Goal: Transaction & Acquisition: Book appointment/travel/reservation

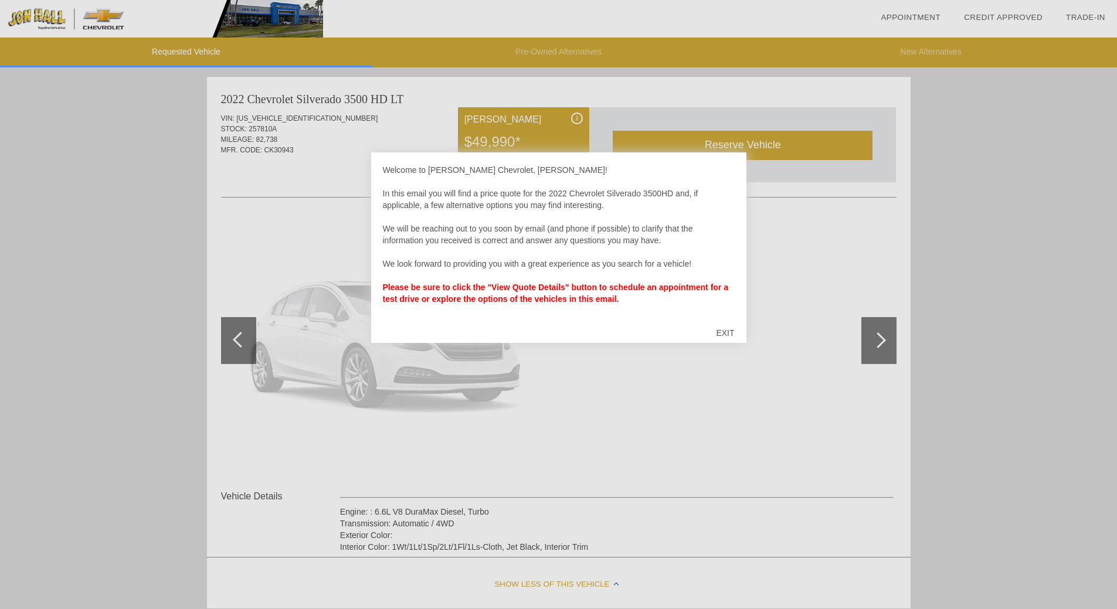
click at [725, 335] on div "EXIT" at bounding box center [725, 332] width 42 height 35
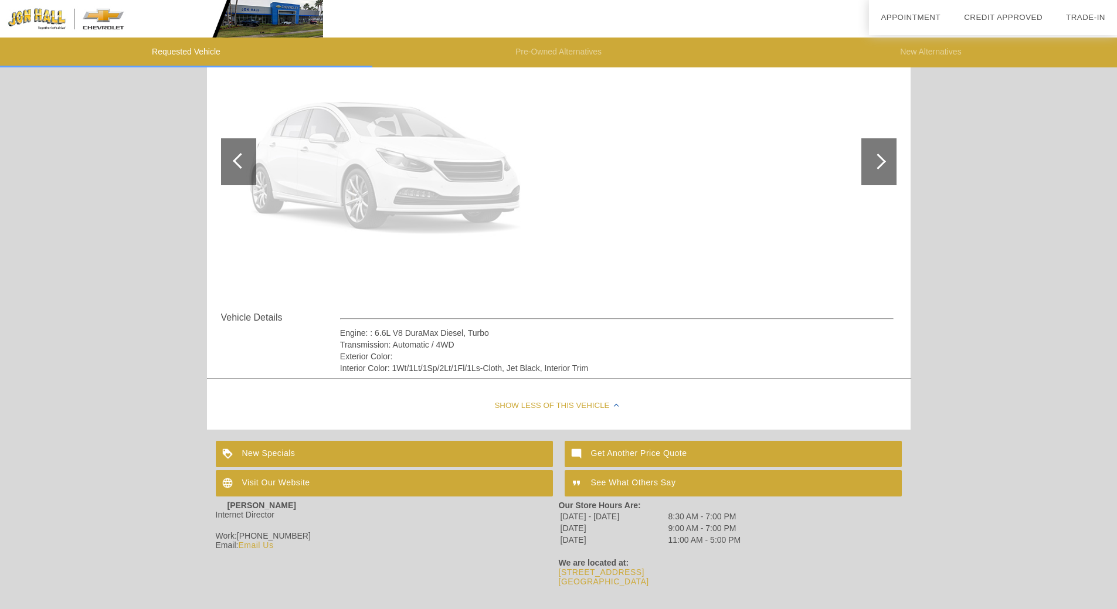
scroll to position [191, 0]
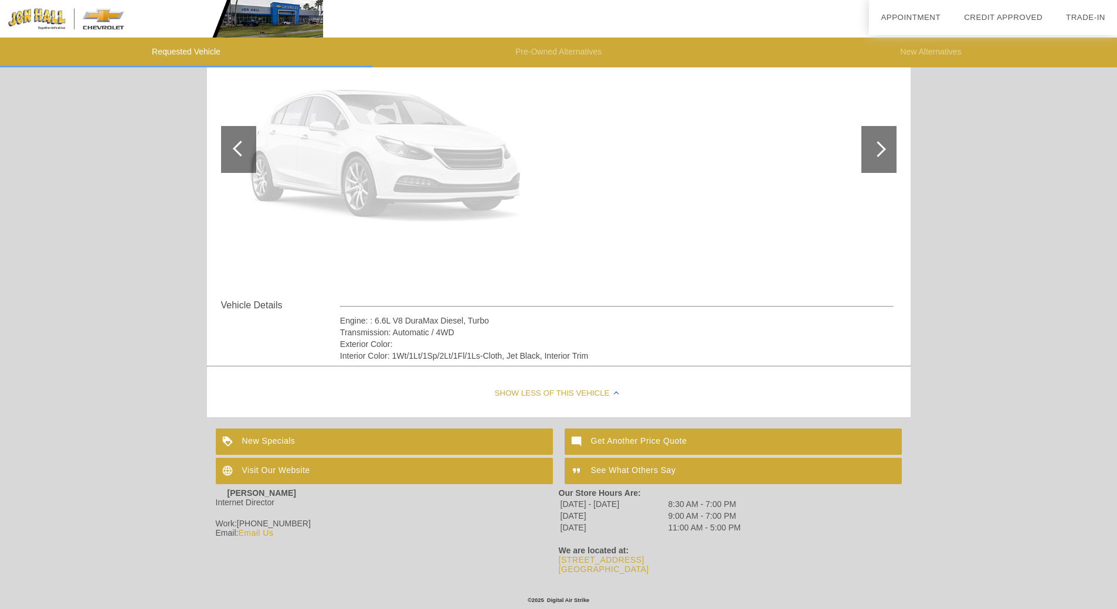
click at [878, 147] on div at bounding box center [878, 149] width 16 height 16
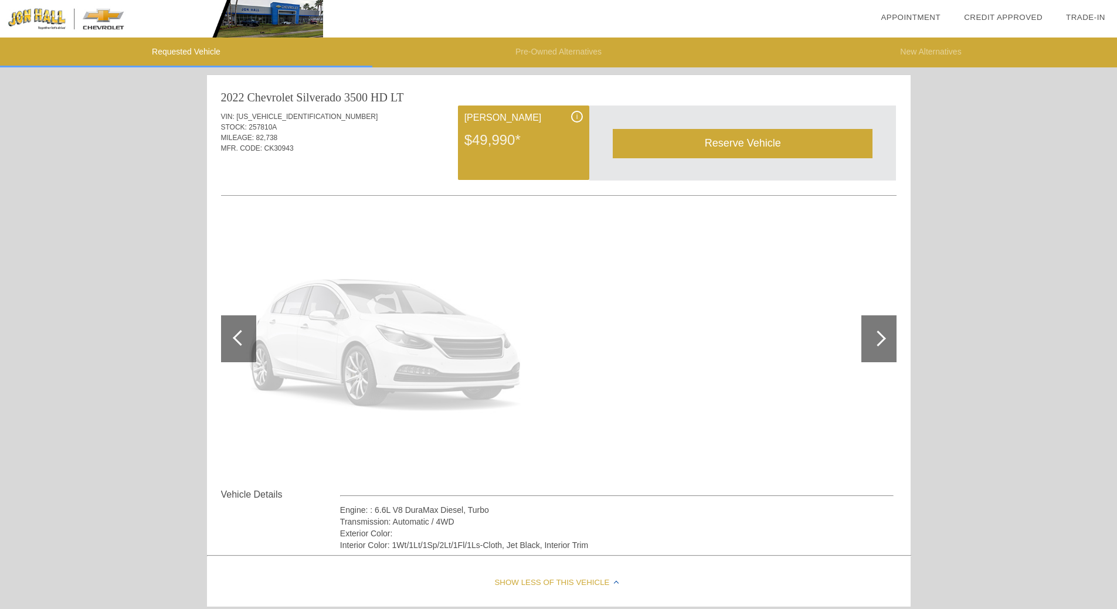
scroll to position [0, 0]
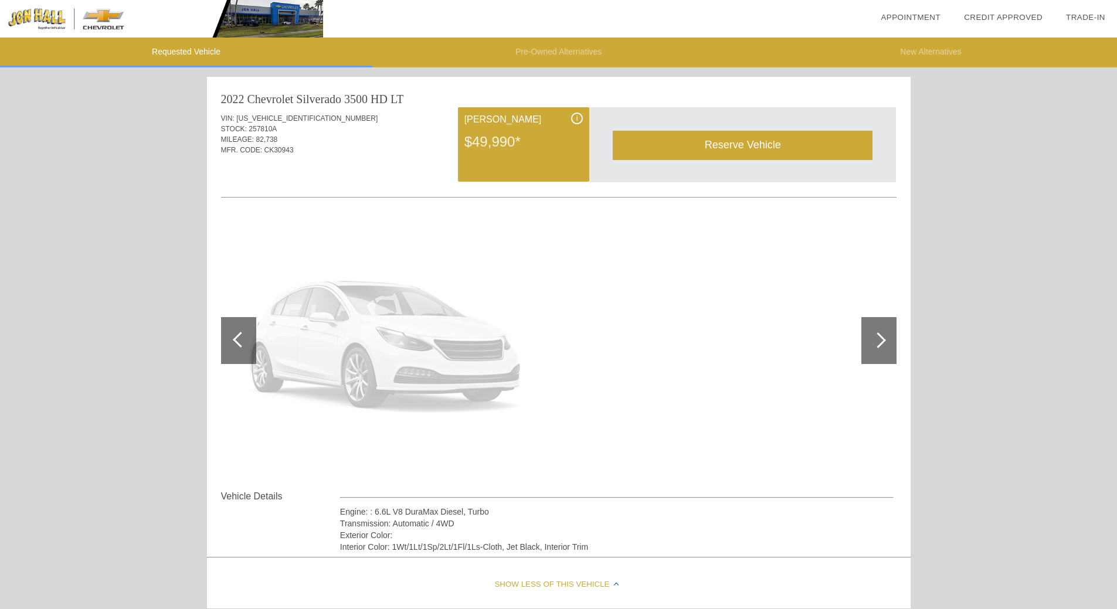
click at [882, 338] on div at bounding box center [878, 340] width 16 height 16
click at [874, 339] on div at bounding box center [878, 340] width 16 height 16
click at [875, 342] on div at bounding box center [878, 340] width 16 height 16
click at [885, 341] on div at bounding box center [878, 340] width 35 height 47
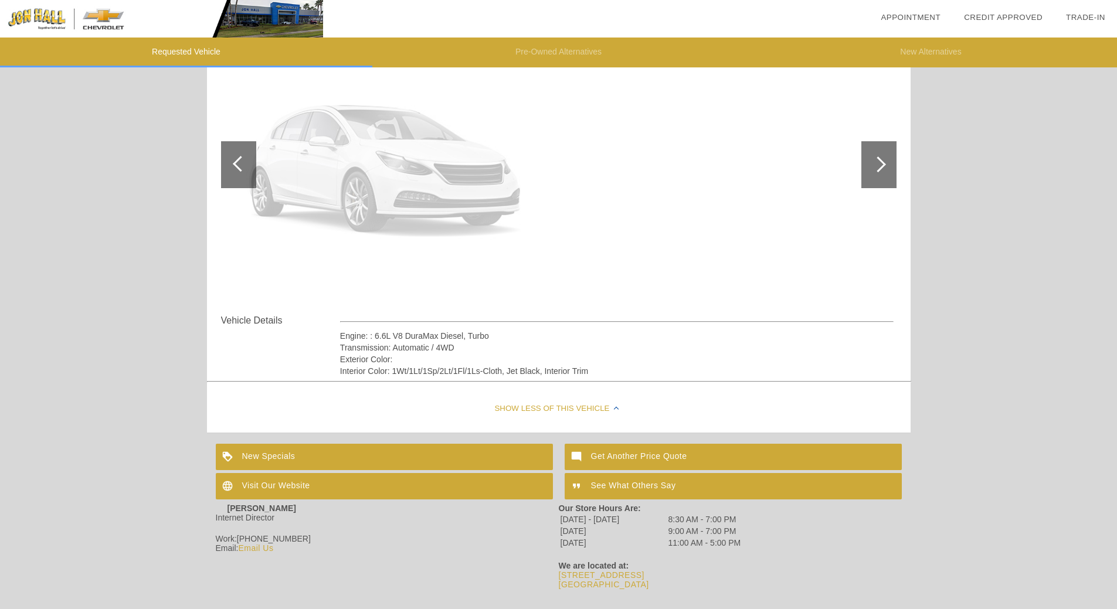
scroll to position [191, 0]
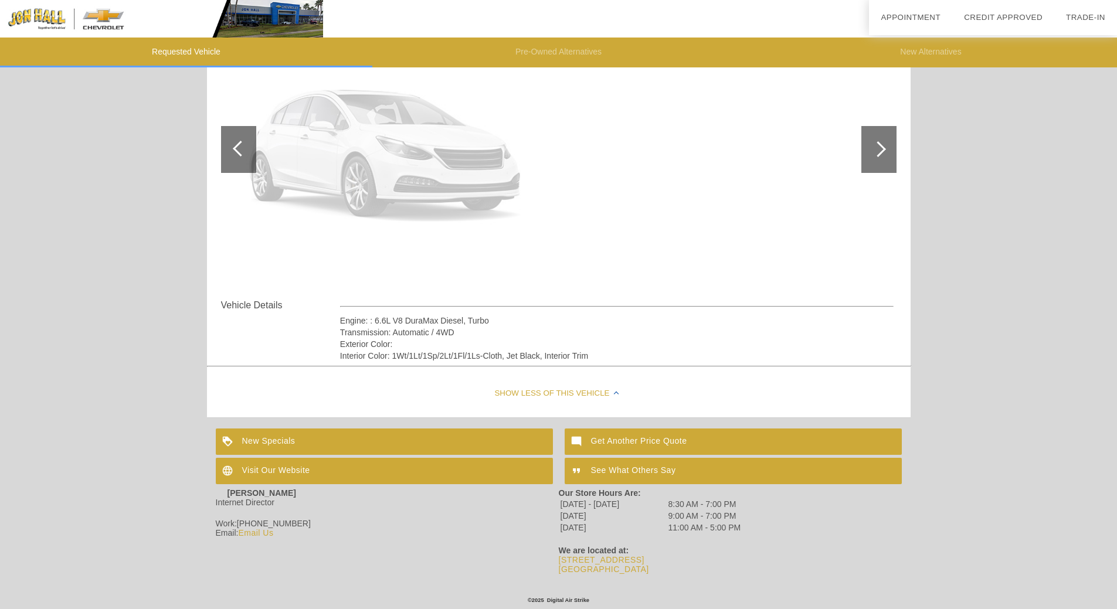
click at [601, 562] on link "[STREET_ADDRESS]" at bounding box center [604, 564] width 90 height 19
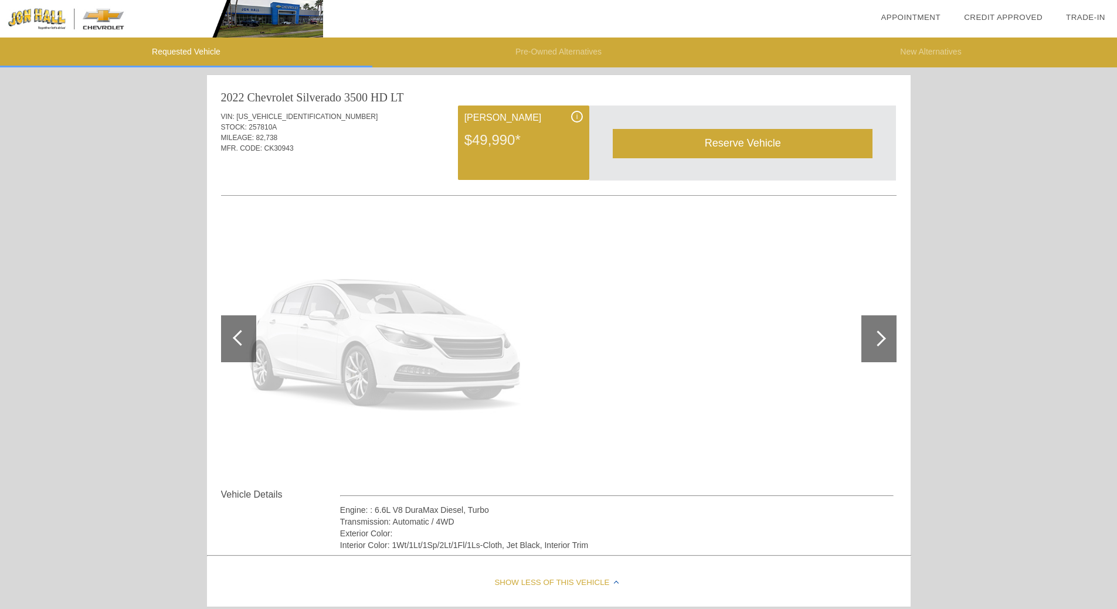
scroll to position [0, 0]
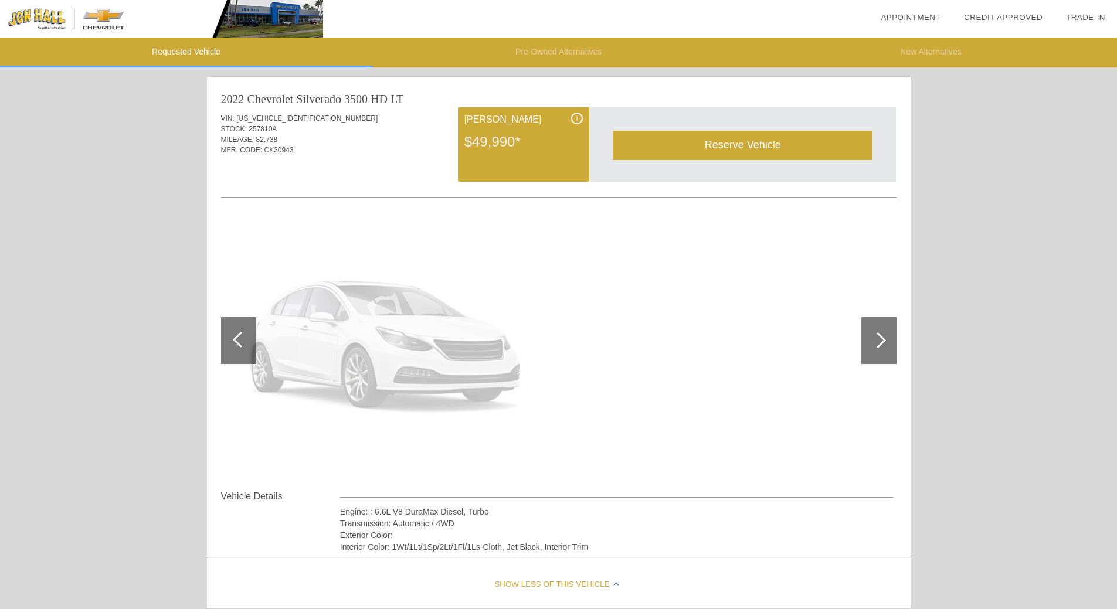
click at [883, 336] on div at bounding box center [878, 340] width 35 height 47
click at [236, 337] on div at bounding box center [241, 340] width 16 height 16
click at [237, 338] on div at bounding box center [241, 340] width 16 height 16
click at [883, 339] on div at bounding box center [878, 340] width 16 height 16
click at [547, 155] on div "$49,990*" at bounding box center [523, 142] width 118 height 30
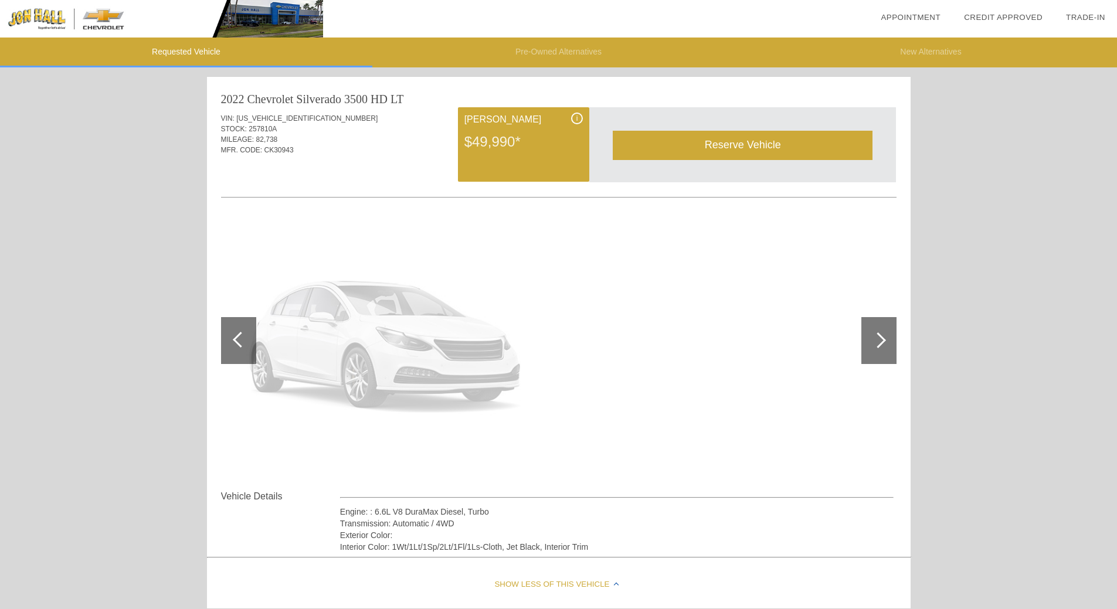
click at [769, 144] on div "Reserve Vehicle" at bounding box center [743, 145] width 260 height 29
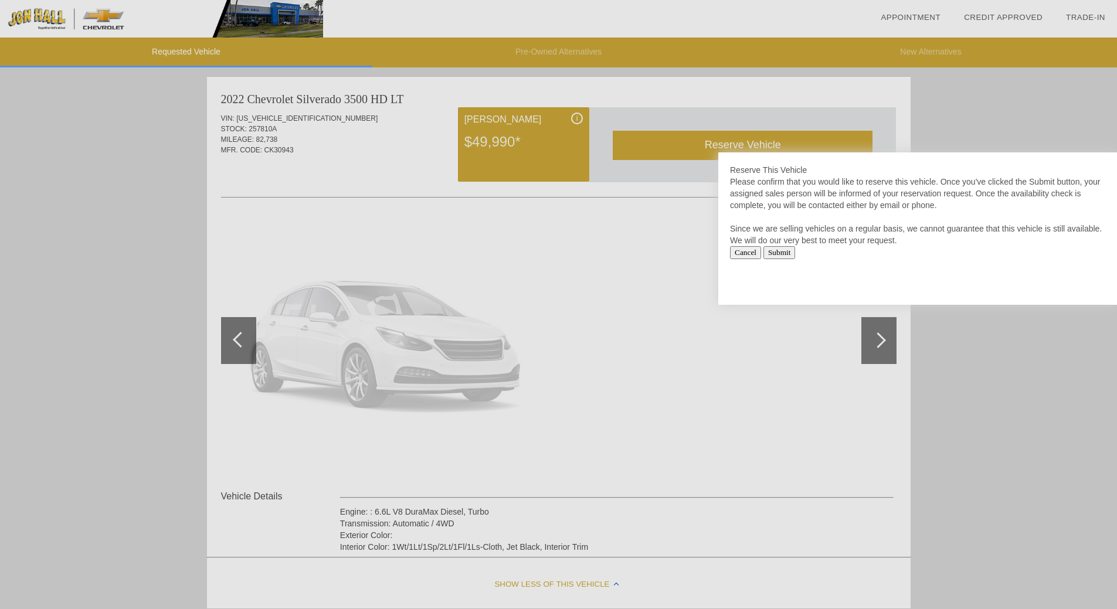
click at [770, 144] on div at bounding box center [558, 304] width 1117 height 609
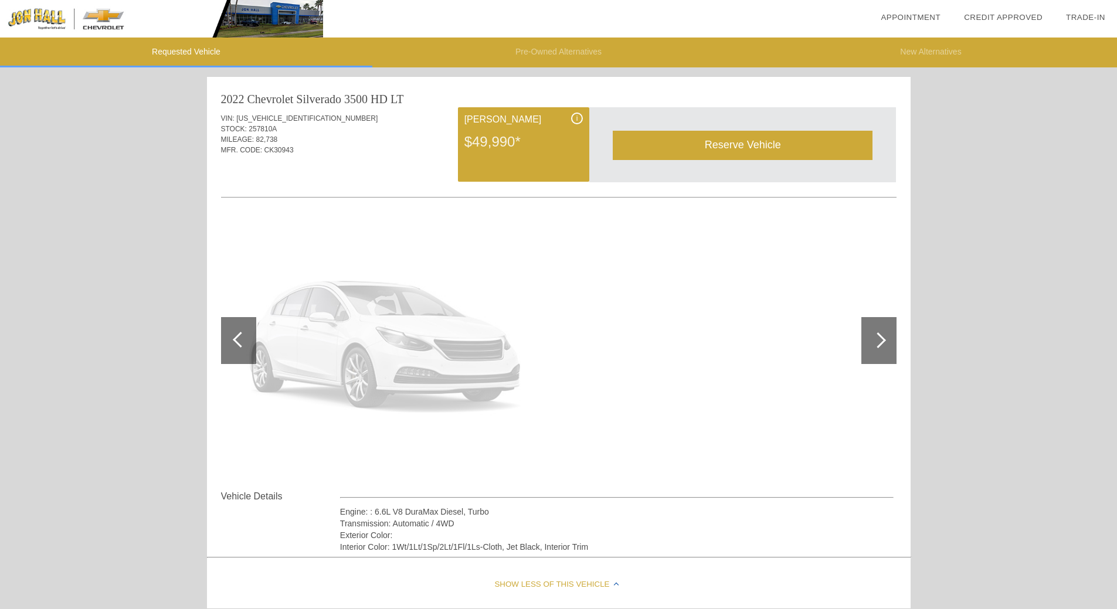
click at [770, 144] on div "Reserve Vehicle" at bounding box center [743, 145] width 260 height 29
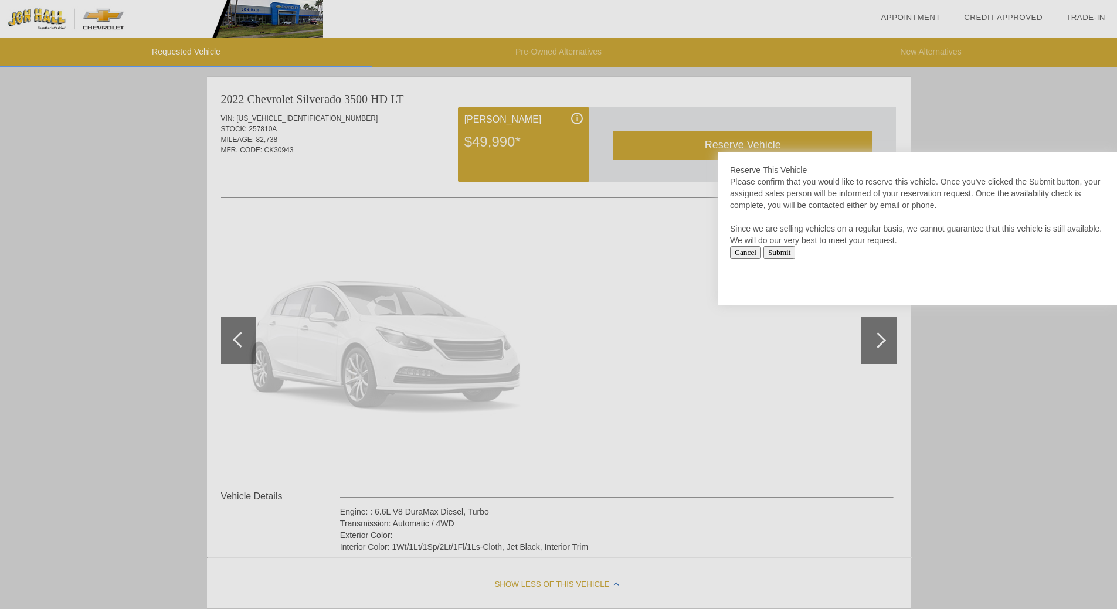
click at [636, 263] on div at bounding box center [558, 304] width 1117 height 609
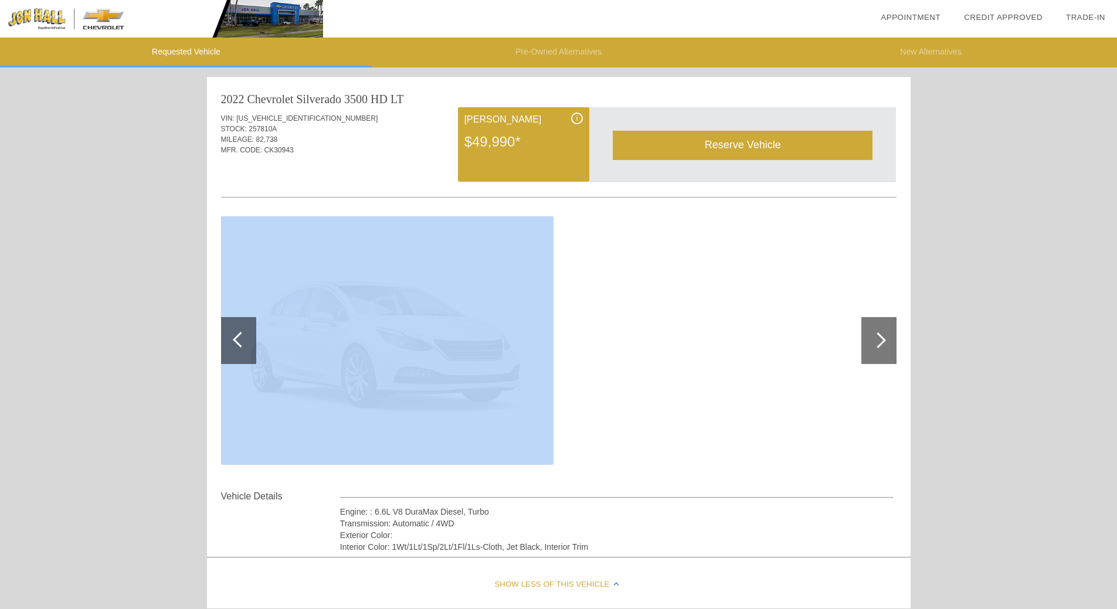
drag, startPoint x: 822, startPoint y: 279, endPoint x: 419, endPoint y: 274, distance: 403.4
click at [417, 277] on div at bounding box center [558, 341] width 675 height 256
